Goal: Information Seeking & Learning: Learn about a topic

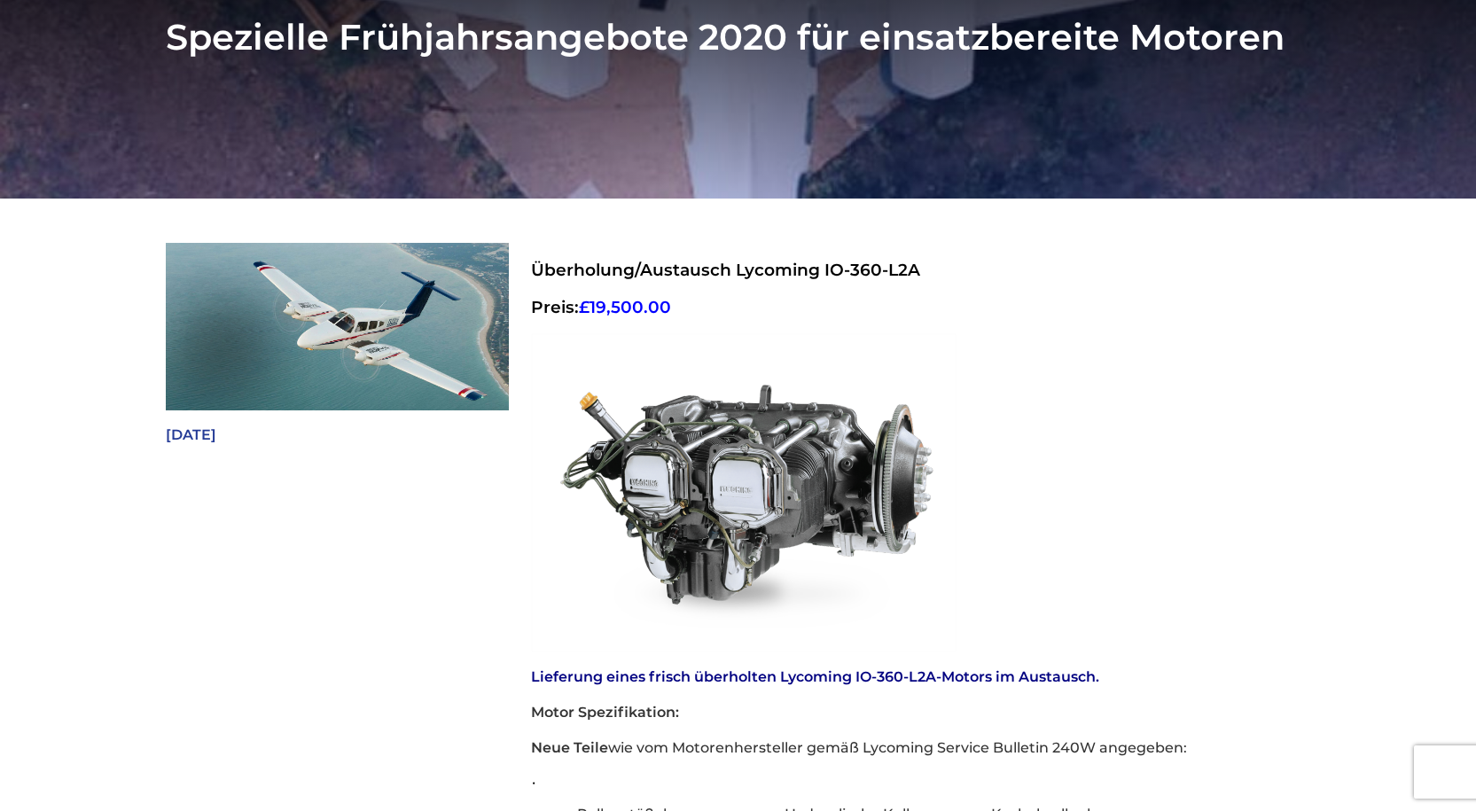
scroll to position [473, 0]
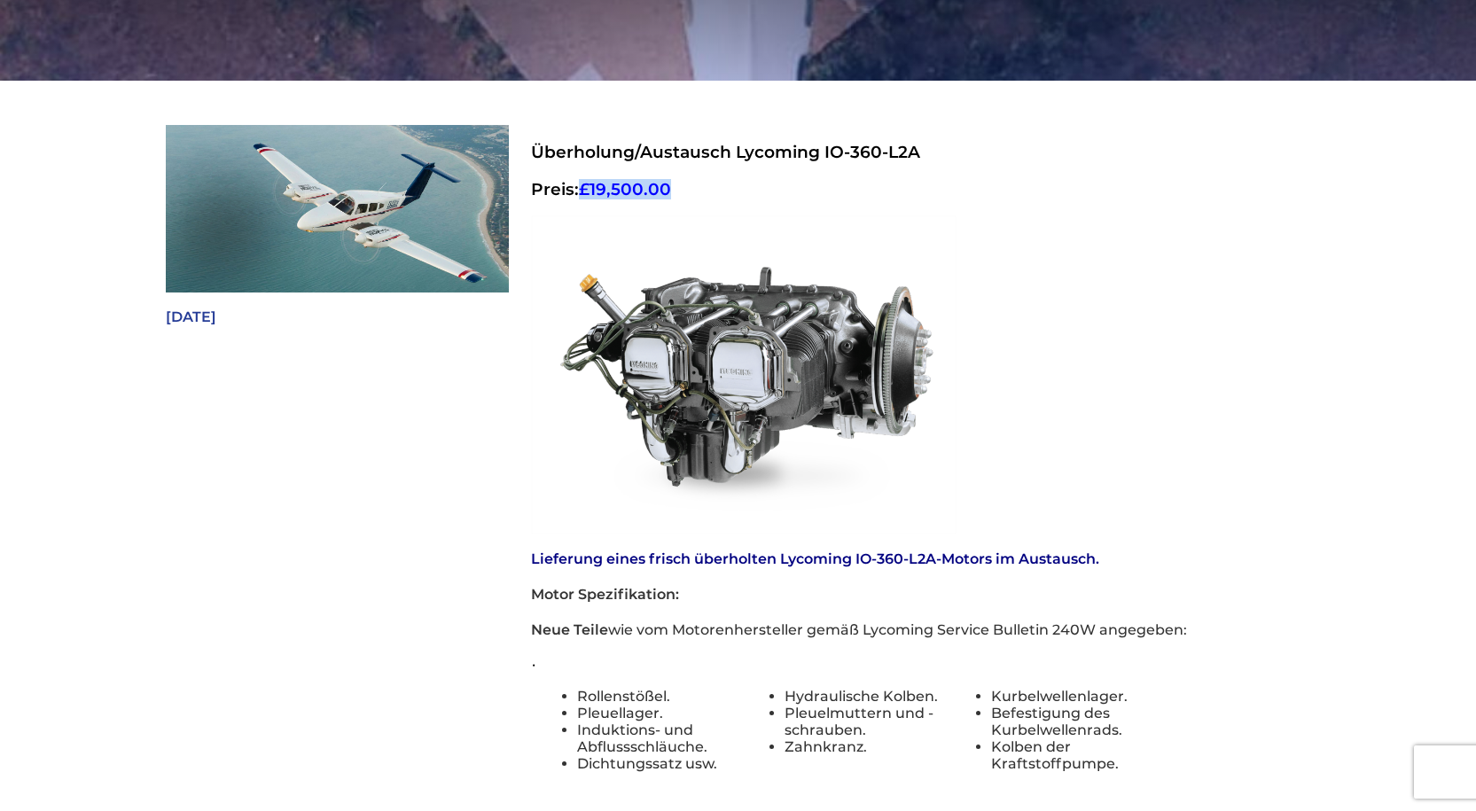
drag, startPoint x: 585, startPoint y: 160, endPoint x: 672, endPoint y: 157, distance: 87.0
click at [671, 179] on span "£19,500.00" at bounding box center [625, 189] width 92 height 20
click at [676, 179] on h3 "Preis: £19,500.00" at bounding box center [909, 189] width 756 height 20
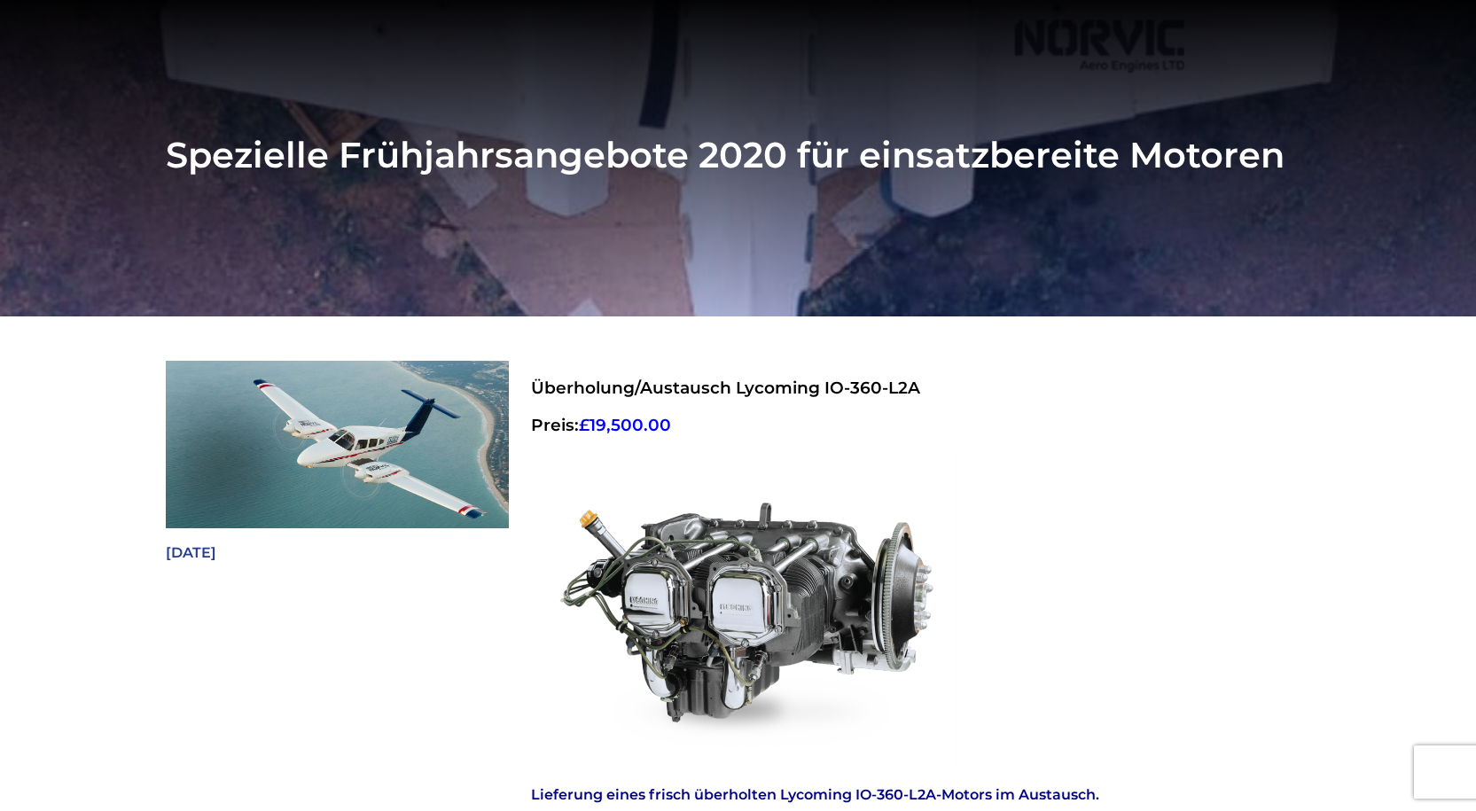
scroll to position [118, 0]
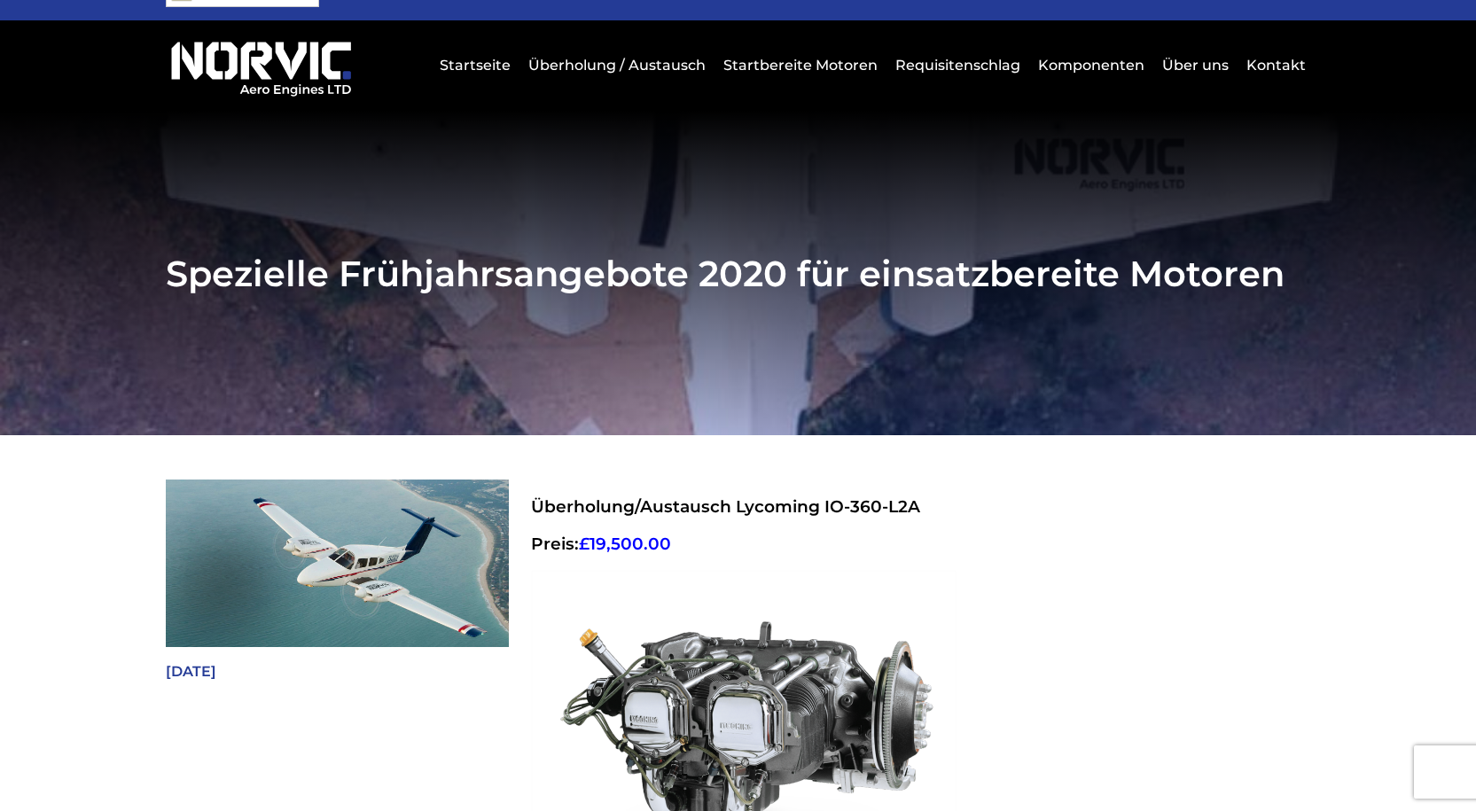
drag, startPoint x: 205, startPoint y: 639, endPoint x: 265, endPoint y: 639, distance: 60.3
click at [265, 661] on p "[DATE]" at bounding box center [337, 671] width 343 height 21
drag, startPoint x: 585, startPoint y: 519, endPoint x: 671, endPoint y: 517, distance: 86.0
click at [671, 534] on span "£19,500.00" at bounding box center [625, 544] width 92 height 20
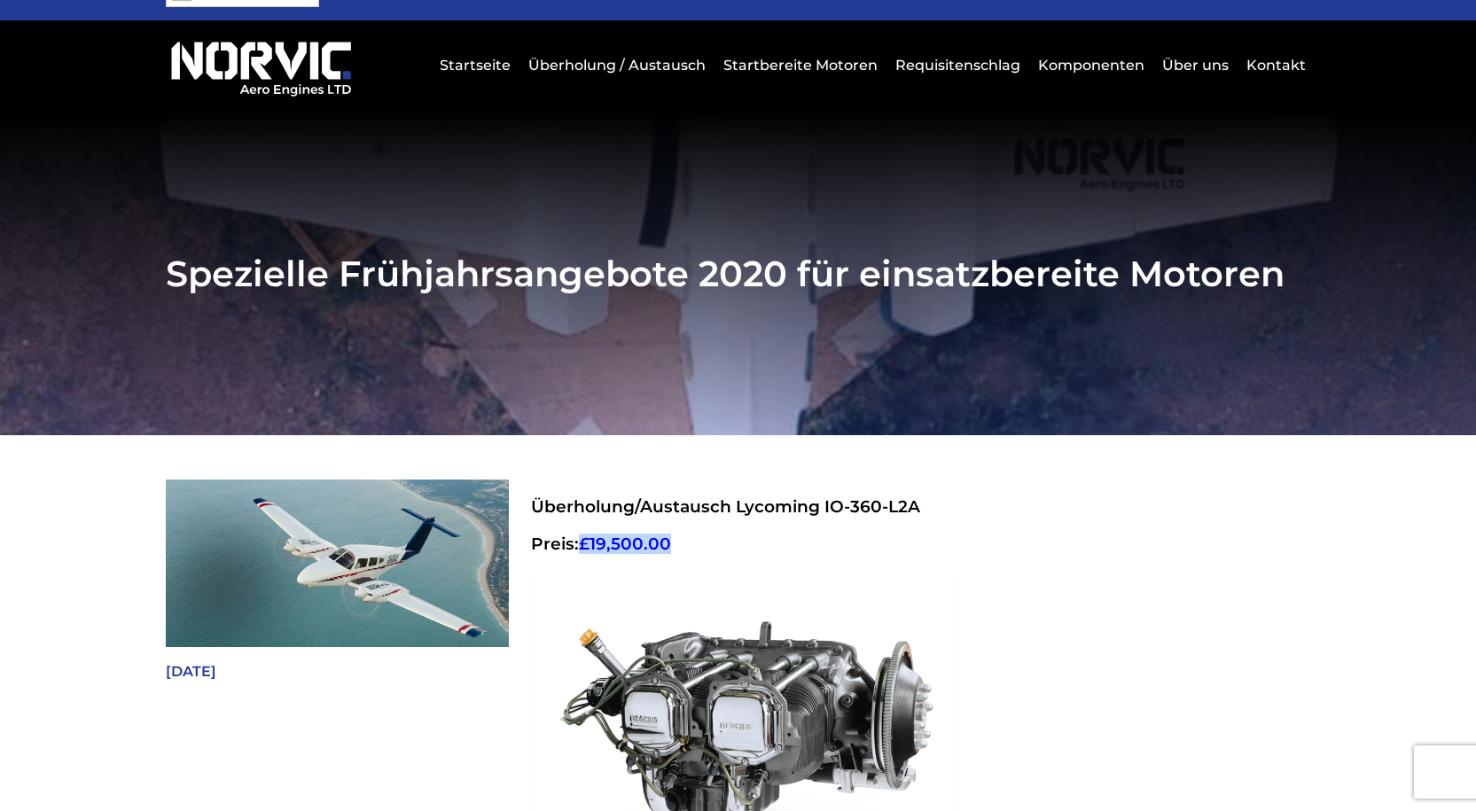
copy span "£19,500.00"
click at [809, 534] on h3 "Preis: £19,500.00" at bounding box center [909, 544] width 756 height 20
